Goal: Task Accomplishment & Management: Complete application form

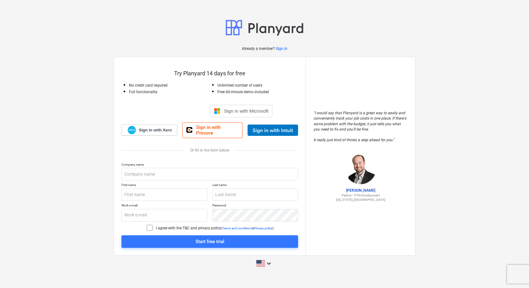
click at [182, 113] on div "Sign in with Google. Opens in new tab" at bounding box center [176, 111] width 58 height 14
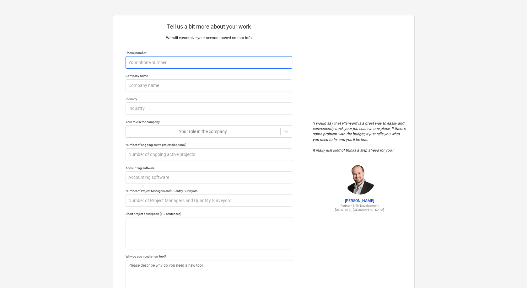
type textarea "x"
type input "9"
type textarea "x"
type input "91"
type textarea "x"
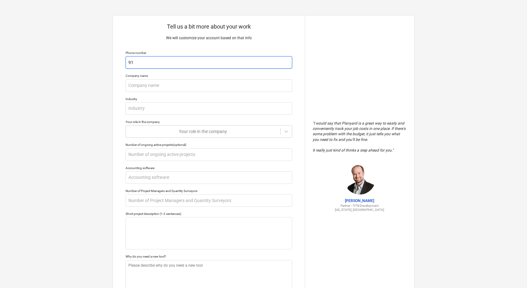
type input "918"
type textarea "x"
type input "9184"
type textarea "x"
type input "91847"
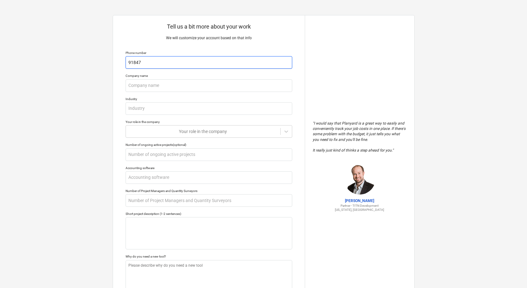
type textarea "x"
type input "918470"
type textarea "x"
type input "9184701"
type textarea "x"
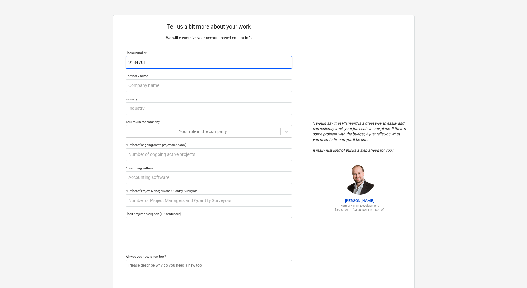
type input "91847014"
type textarea "x"
type input "918470147"
type textarea "x"
type input "9184701470"
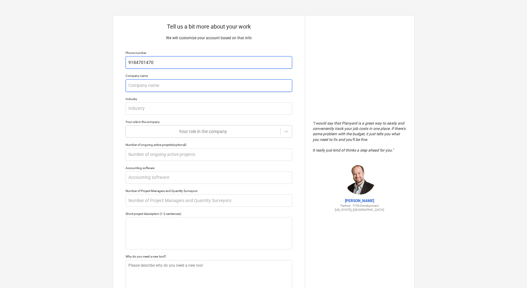
type textarea "x"
type input "E"
type textarea "x"
type input "El"
type textarea "x"
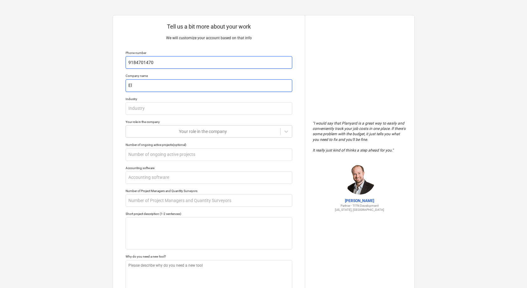
type input "Ele"
type textarea "x"
type input "Elevated Construction Solutions"
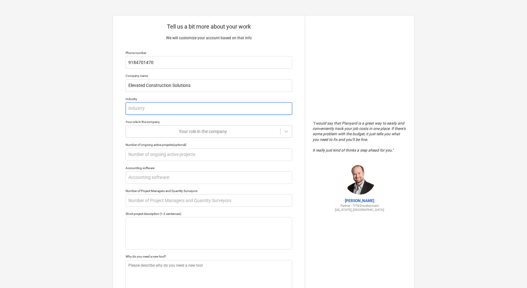
click at [159, 108] on input "text" at bounding box center [209, 108] width 167 height 13
type textarea "x"
type input "C"
type textarea "x"
type input "Co"
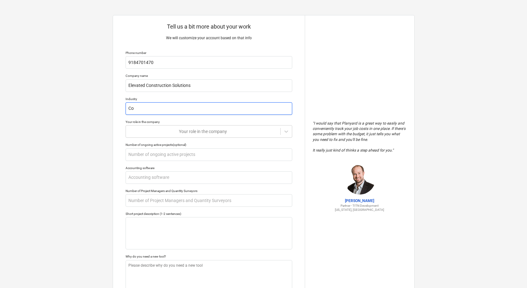
type textarea "x"
type input "Con"
type textarea "x"
type input "Cons"
type textarea "x"
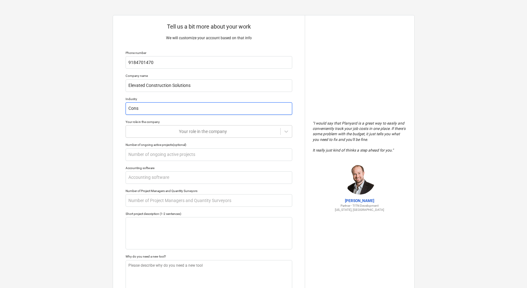
type input "Const"
type textarea "x"
type input "Constr"
type textarea "x"
type input "Constru"
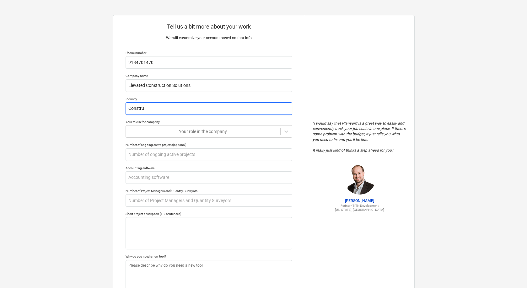
type textarea "x"
type input "Construc"
type textarea "x"
type input "Construct"
type textarea "x"
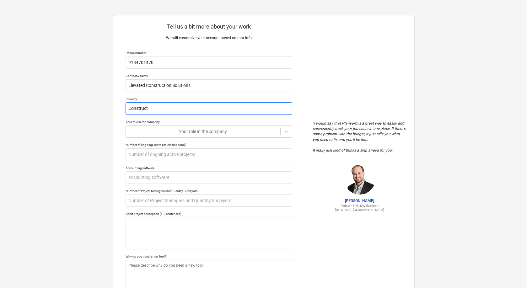
type input "Constructi"
type textarea "x"
type input "Constructio"
type textarea "x"
type input "Construction"
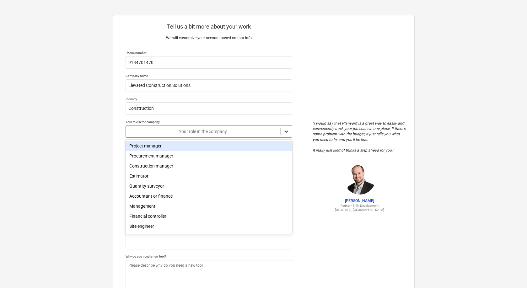
click at [288, 131] on icon at bounding box center [286, 131] width 6 height 6
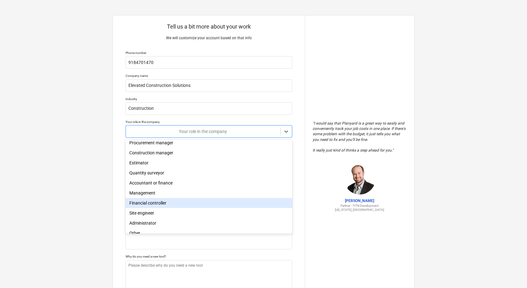
scroll to position [19, 0]
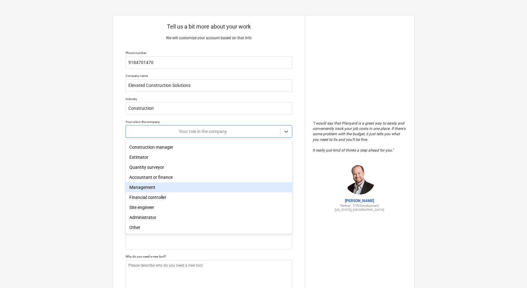
click at [165, 190] on div "Management" at bounding box center [209, 187] width 167 height 10
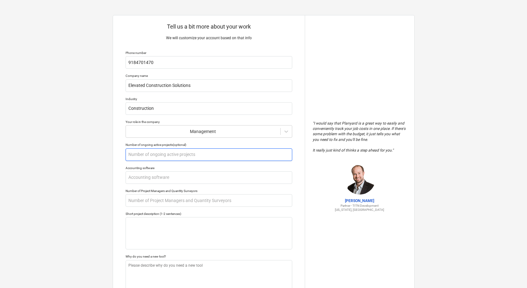
click at [180, 156] on input "text" at bounding box center [209, 154] width 167 height 13
click at [169, 178] on input "text" at bounding box center [209, 177] width 167 height 13
type textarea "x"
type input "Q"
type textarea "x"
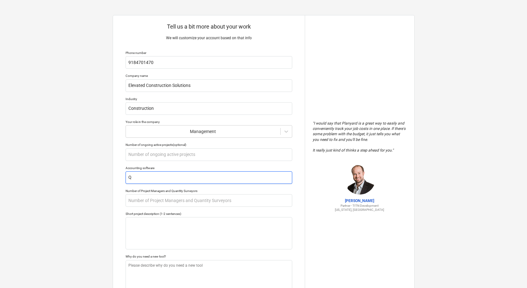
type input "Qu"
type textarea "x"
type input "Qui"
type textarea "x"
type input "Quic"
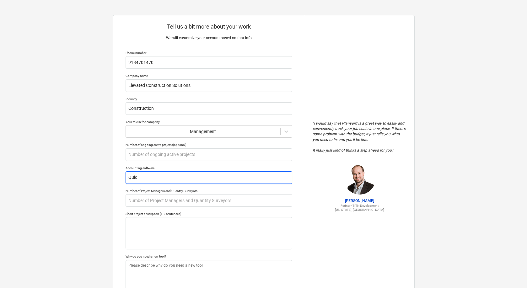
type textarea "x"
type input "Quick"
type textarea "x"
type input "Quickb"
type textarea "x"
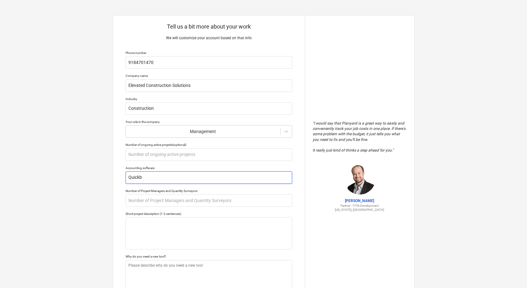
type input "Quickbo"
type textarea "x"
type input "Quickboo"
type textarea "x"
type input "Quickbook"
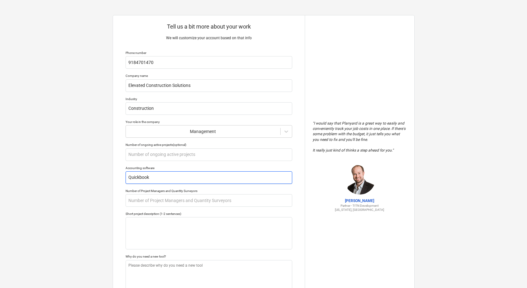
type textarea "x"
type input "Quickbooks"
click at [170, 197] on input "text" at bounding box center [209, 200] width 167 height 13
type textarea "x"
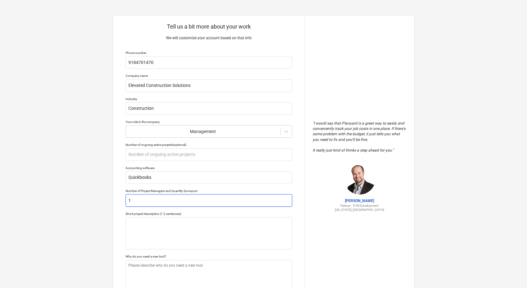
type input "1"
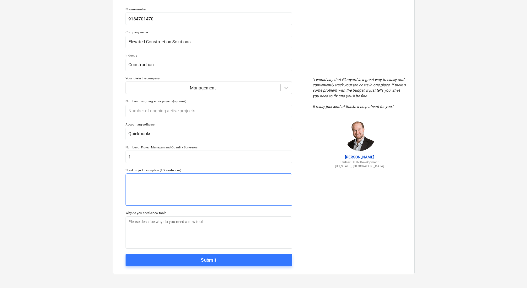
type textarea "x"
type textarea "S"
type textarea "x"
type textarea "Se"
type textarea "x"
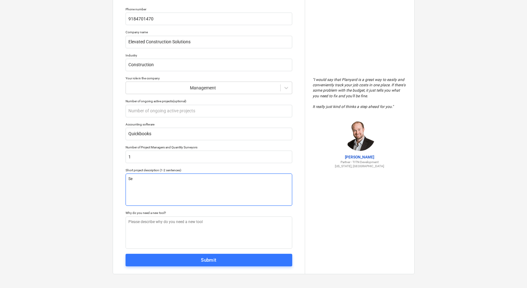
type textarea "See"
type textarea "x"
type textarea "Seek"
type textarea "x"
type textarea "Seeki"
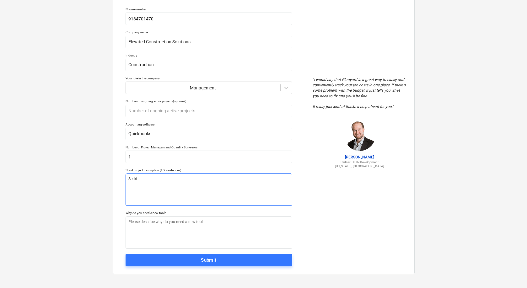
type textarea "x"
type textarea "Seekin"
type textarea "x"
type textarea "Seeking"
type textarea "x"
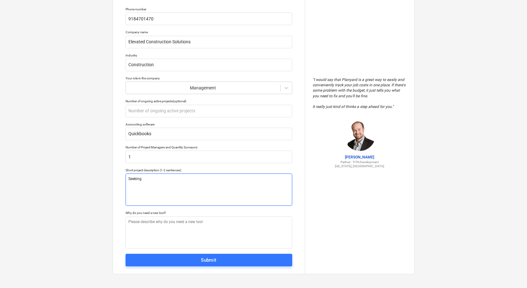
type textarea "Seeking"
type textarea "x"
type textarea "Seeking t"
type textarea "x"
type textarea "Seeking to"
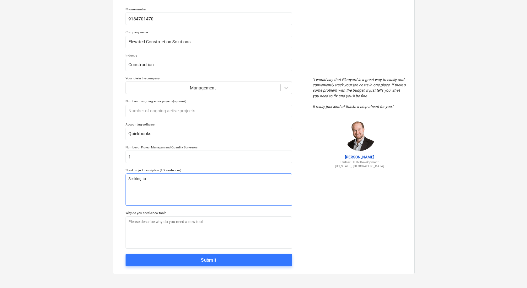
type textarea "x"
type textarea "Seeking to"
type textarea "x"
type textarea "Seeking to"
type textarea "x"
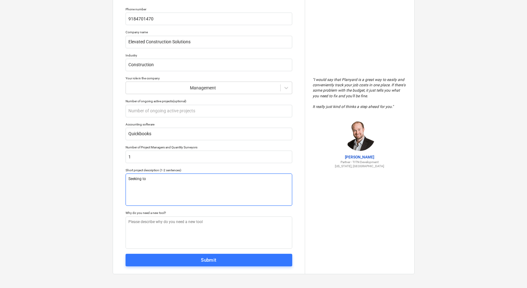
type textarea "Seeking t"
type textarea "x"
type textarea "Seeking"
type textarea "x"
type textarea "Seeking n"
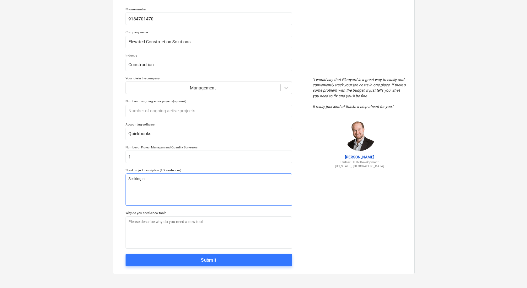
type textarea "x"
type textarea "Seeking ne"
type textarea "x"
type textarea "Seeking new"
type textarea "x"
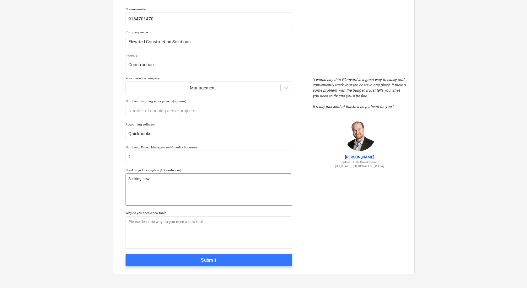
type textarea "Seeking new"
type textarea "x"
type textarea "Seeking new l"
type textarea "x"
type textarea "Seeking new le"
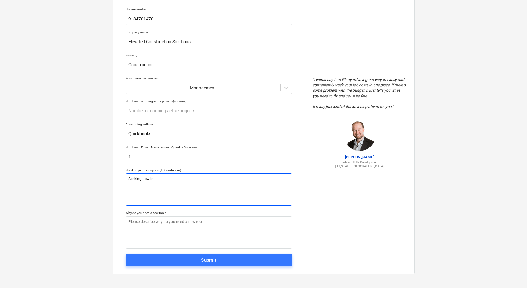
type textarea "x"
type textarea "Seeking new lea"
type textarea "x"
type textarea "Seeking new lead"
type textarea "x"
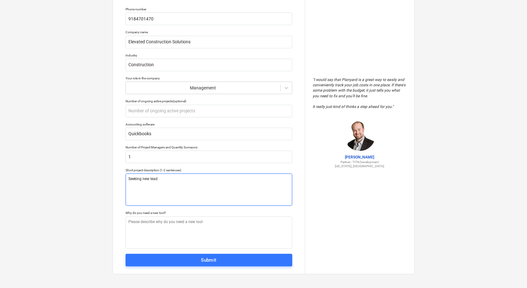
type textarea "Seeking new leads"
type textarea "x"
type textarea "Seeking new leads"
type textarea "x"
type textarea "Seeking new leads t"
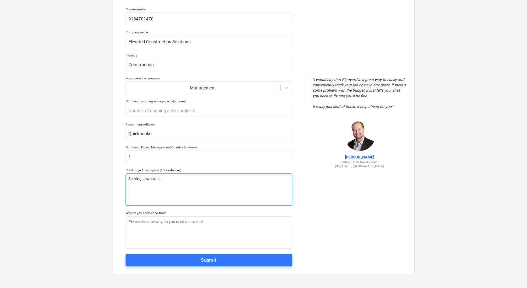
type textarea "x"
type textarea "Seeking new leads to"
type textarea "x"
type textarea "Seeking new leads to"
type textarea "x"
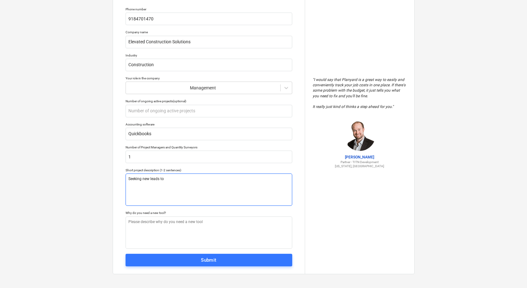
type textarea "Seeking new leads to b"
type textarea "x"
type textarea "Seeking new leads to bi"
type textarea "x"
type textarea "Seeking new leads to bid"
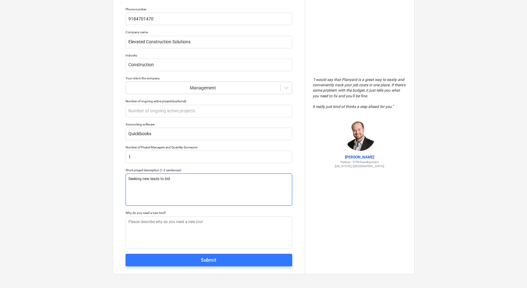
type textarea "x"
type textarea "Seeking new leads to bid"
type textarea "x"
type textarea "Seeking new leads to bid o"
type textarea "x"
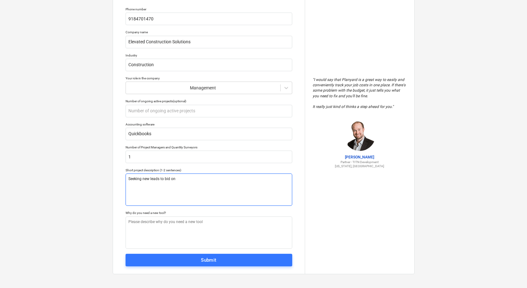
type textarea "Seeking new leads to bid on"
type textarea "x"
type textarea "D"
type textarea "x"
type textarea "Di"
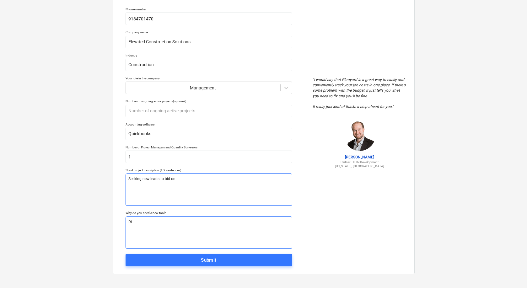
type textarea "x"
type textarea "Div"
type textarea "x"
type textarea "Dive"
type textarea "x"
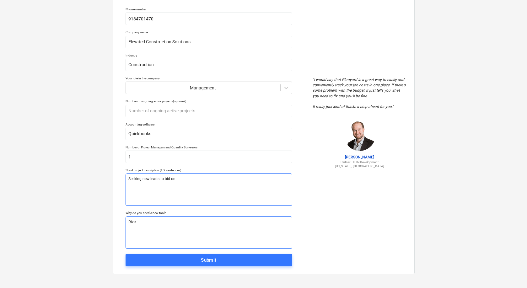
type textarea "Diver"
type textarea "x"
type textarea "Divers"
type textarea "x"
type textarea "Diversi"
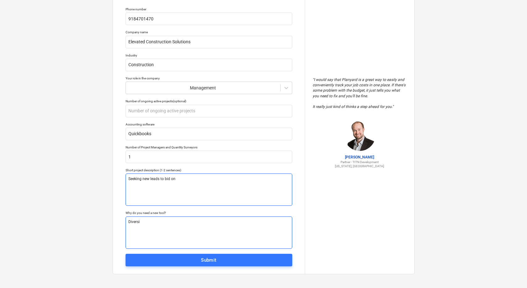
type textarea "x"
type textarea "Diversif"
type textarea "x"
type textarea "Diversify"
type textarea "x"
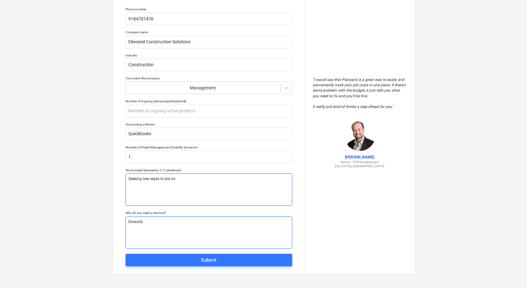
type textarea "Diversify"
type textarea "x"
type textarea "Diversify"
type textarea "x"
type textarea "Diversif"
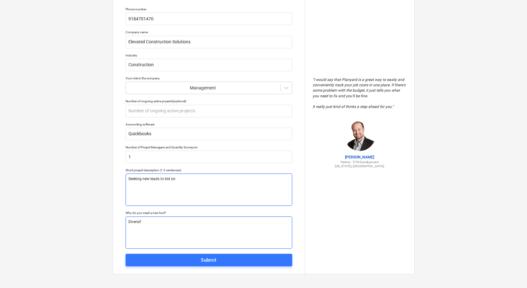
type textarea "x"
type textarea "Diversifi"
type textarea "x"
type textarea "Diversific"
type textarea "x"
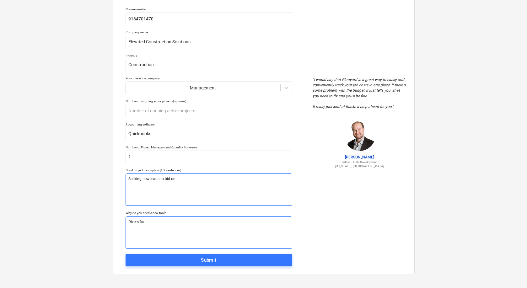
type textarea "Diversifica"
type textarea "x"
type textarea "Diversificat"
type textarea "x"
type textarea "Diversificati"
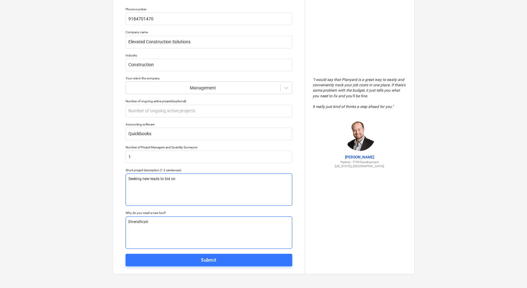
type textarea "x"
type textarea "Diversificatio"
type textarea "x"
type textarea "Diversification"
type textarea "x"
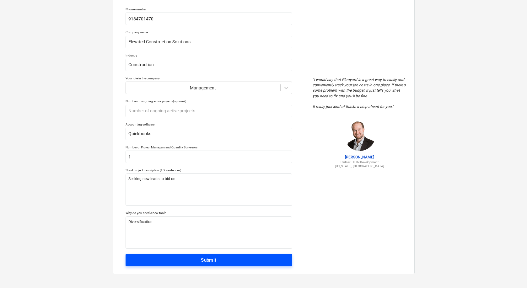
click at [172, 256] on span "Submit" at bounding box center [208, 260] width 153 height 8
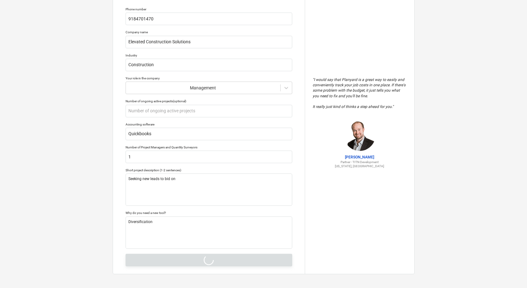
type textarea "x"
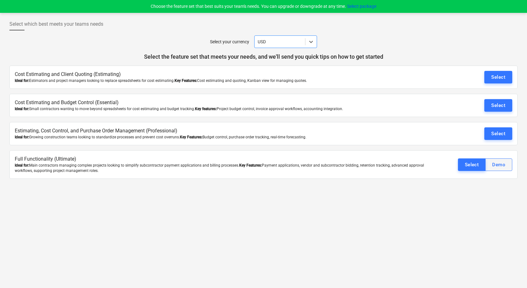
click at [504, 165] on div "Demo" at bounding box center [498, 165] width 13 height 8
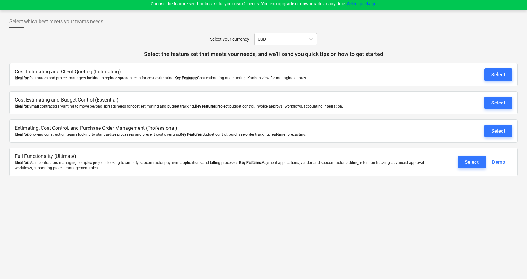
scroll to position [6, 0]
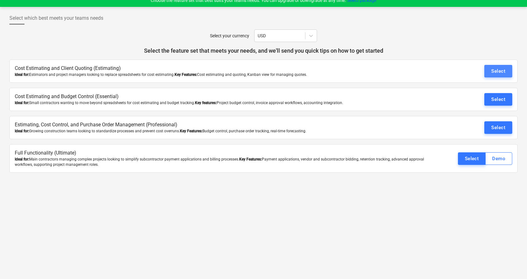
click at [492, 74] on div "Select" at bounding box center [498, 71] width 14 height 8
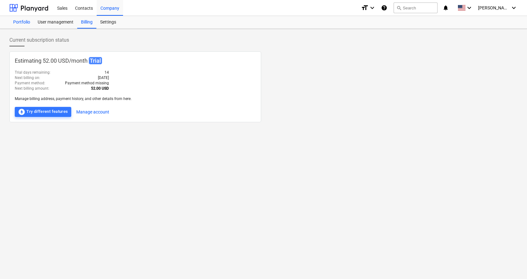
click at [21, 24] on div "Portfolio" at bounding box center [21, 22] width 24 height 13
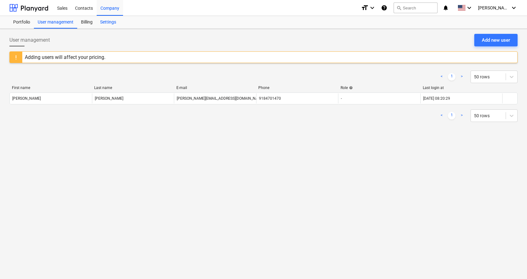
click at [114, 22] on div "Settings" at bounding box center [108, 22] width 24 height 13
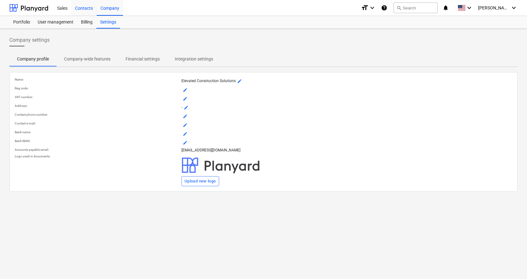
click at [86, 6] on div "Contacts" at bounding box center [83, 8] width 25 height 16
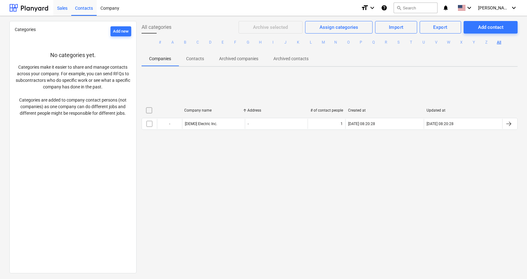
click at [67, 10] on div "Sales" at bounding box center [62, 8] width 18 height 16
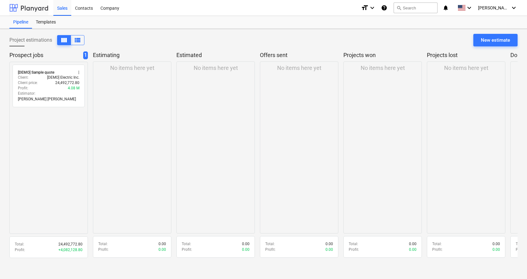
click at [34, 12] on div at bounding box center [28, 8] width 39 height 16
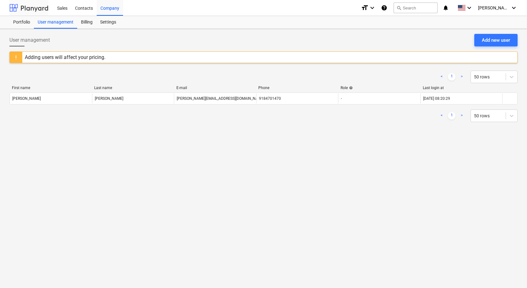
click at [30, 9] on div at bounding box center [28, 8] width 39 height 16
click at [502, 8] on span "[PERSON_NAME]" at bounding box center [493, 7] width 31 height 5
click at [383, 8] on div at bounding box center [263, 144] width 527 height 288
click at [376, 7] on icon "keyboard_arrow_down" at bounding box center [372, 8] width 8 height 8
click at [332, 9] on div at bounding box center [263, 144] width 527 height 288
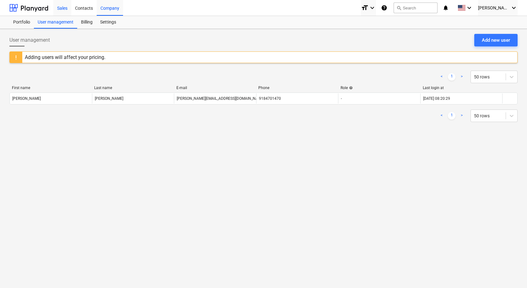
click at [66, 8] on div "Sales" at bounding box center [62, 8] width 18 height 16
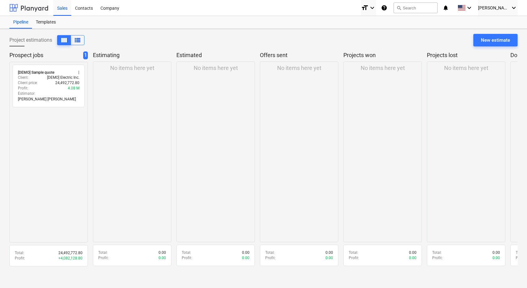
click at [34, 1] on div at bounding box center [28, 8] width 39 height 16
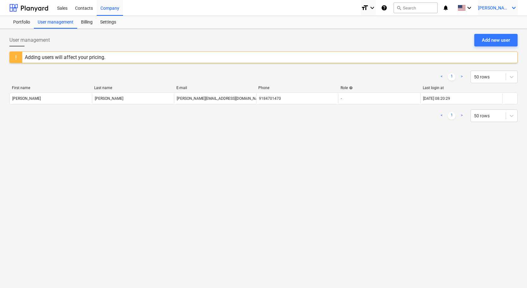
click at [501, 11] on div "G. Raines keyboard_arrow_down" at bounding box center [498, 8] width 40 height 16
click at [432, 39] on div at bounding box center [263, 144] width 527 height 288
click at [509, 4] on div "G. Raines keyboard_arrow_down" at bounding box center [498, 8] width 40 height 16
click at [504, 36] on div "Log out" at bounding box center [499, 35] width 38 height 10
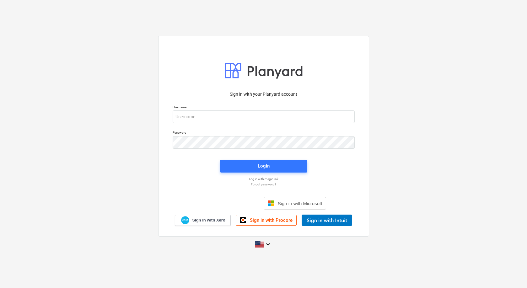
click at [244, 204] on div "Sign in with Google. Opens in new tab" at bounding box center [230, 203] width 58 height 14
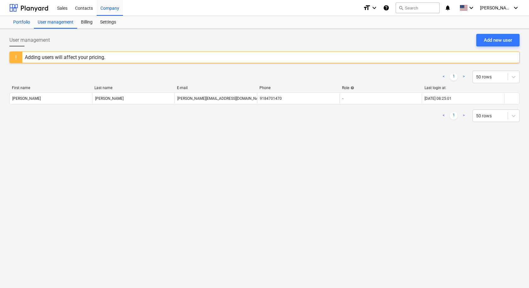
click at [23, 23] on div "Portfolio" at bounding box center [21, 22] width 24 height 13
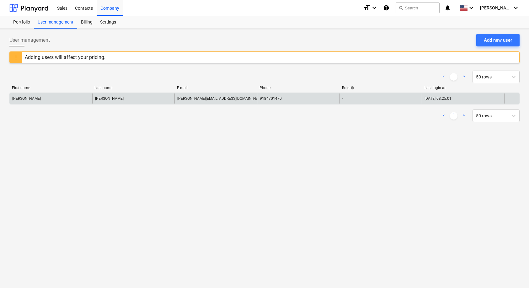
click at [41, 99] on div "[PERSON_NAME]" at bounding box center [51, 99] width 83 height 10
click at [176, 99] on div "[PERSON_NAME][EMAIL_ADDRESS][DOMAIN_NAME]" at bounding box center [215, 99] width 83 height 10
click at [165, 99] on div "[PERSON_NAME]" at bounding box center [133, 99] width 83 height 10
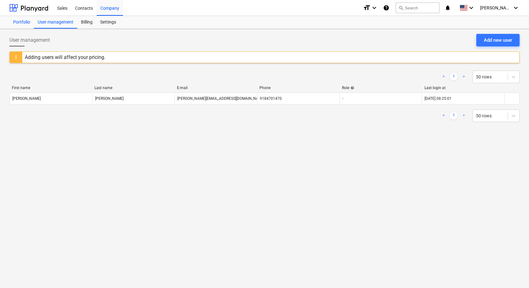
click at [21, 23] on div "Portfolio" at bounding box center [21, 22] width 24 height 13
click at [26, 22] on div "Portfolio" at bounding box center [21, 22] width 24 height 13
click at [85, 21] on div "Billing" at bounding box center [86, 22] width 19 height 13
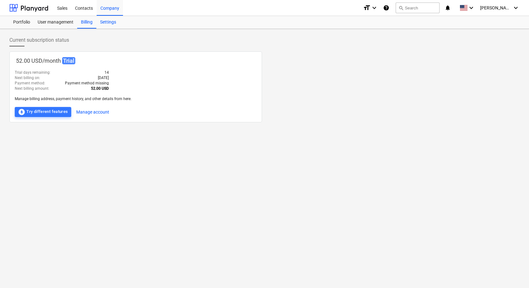
click at [111, 23] on div "Settings" at bounding box center [108, 22] width 24 height 13
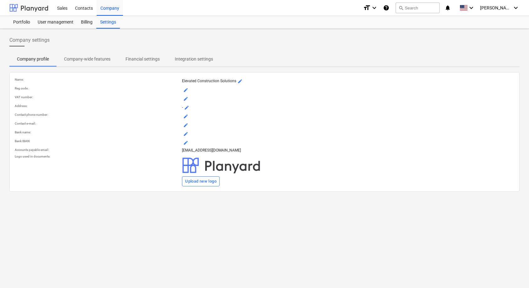
click at [20, 7] on div at bounding box center [28, 8] width 39 height 16
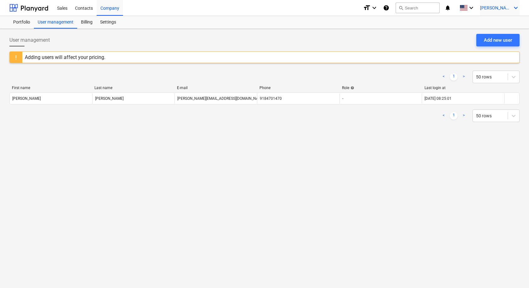
click at [499, 6] on span "[PERSON_NAME]" at bounding box center [495, 7] width 31 height 5
click at [478, 6] on div at bounding box center [264, 144] width 529 height 288
click at [468, 6] on span at bounding box center [464, 8] width 8 height 6
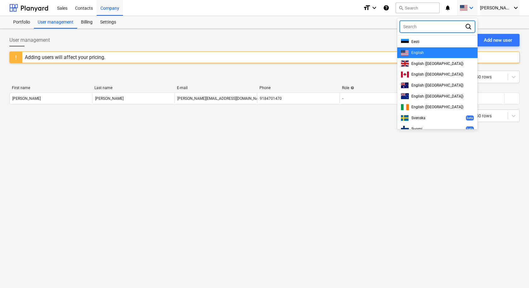
click at [478, 6] on div at bounding box center [264, 144] width 529 height 288
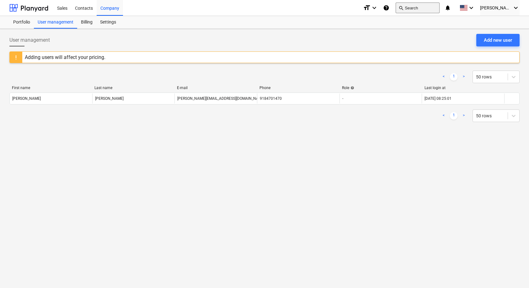
click at [432, 7] on button "search Search" at bounding box center [418, 8] width 44 height 11
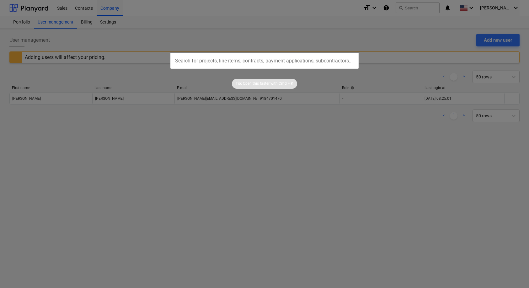
click at [297, 34] on div at bounding box center [264, 144] width 529 height 288
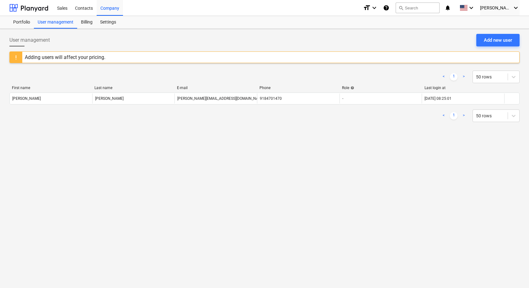
click at [389, 8] on icon "help" at bounding box center [386, 8] width 6 height 8
